Goal: Check status

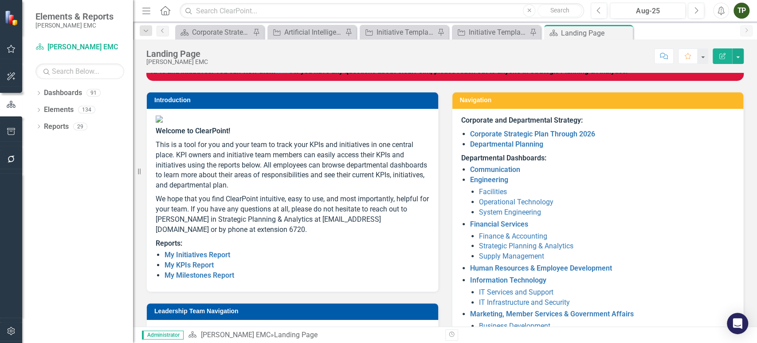
scroll to position [26, 0]
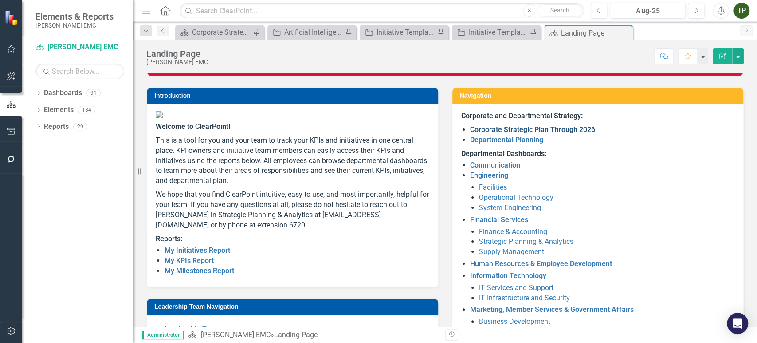
click at [487, 126] on link "Corporate Strategic Plan Through 2026" at bounding box center [532, 129] width 125 height 8
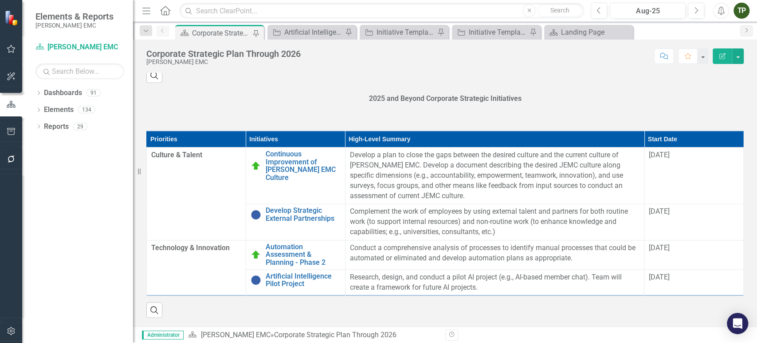
scroll to position [974, 0]
click at [304, 266] on link "Automation Assessment & Planning - Phase 2" at bounding box center [303, 255] width 75 height 24
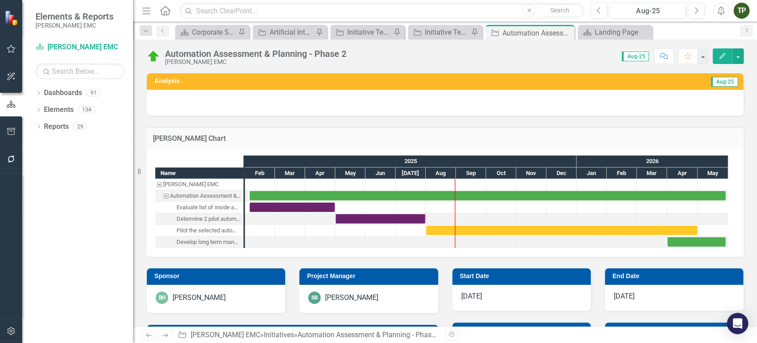
checkbox input "true"
click at [213, 34] on div "Corporate Strategic Plan Through 2026" at bounding box center [214, 32] width 44 height 11
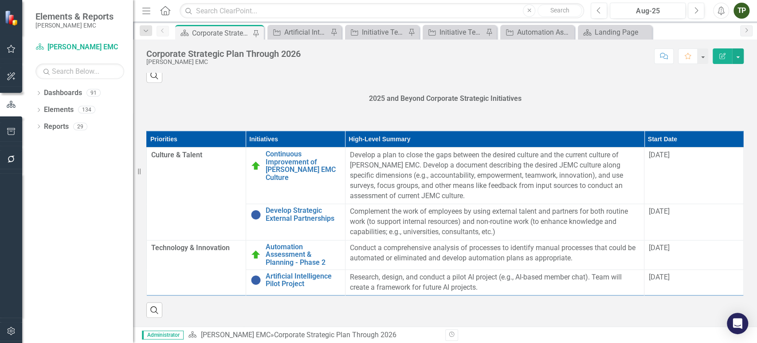
scroll to position [974, 0]
click at [288, 276] on link "Artificial Intelligence Pilot Project" at bounding box center [303, 280] width 75 height 16
